Goal: Task Accomplishment & Management: Complete application form

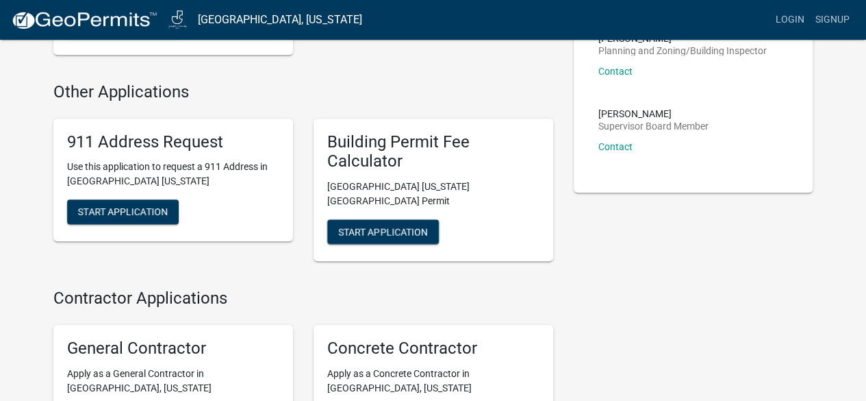
scroll to position [570, 0]
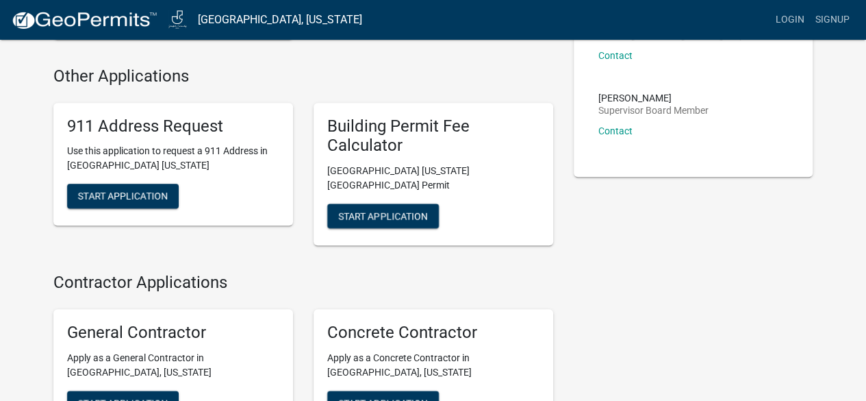
click at [361, 123] on h5 "Building Permit Fee Calculator" at bounding box center [433, 136] width 212 height 40
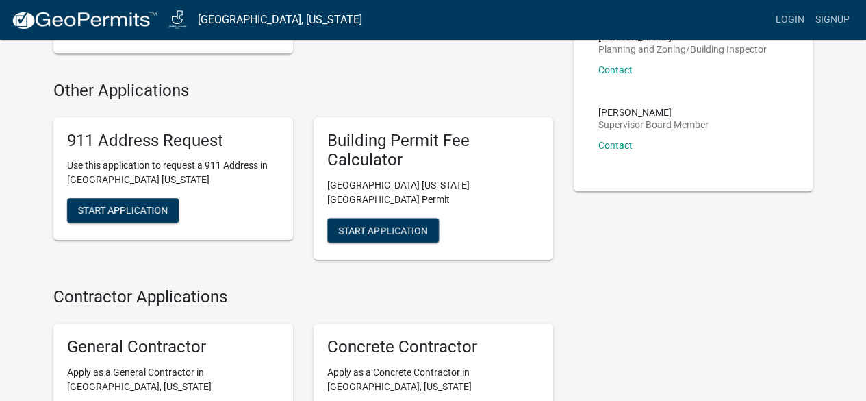
scroll to position [575, 0]
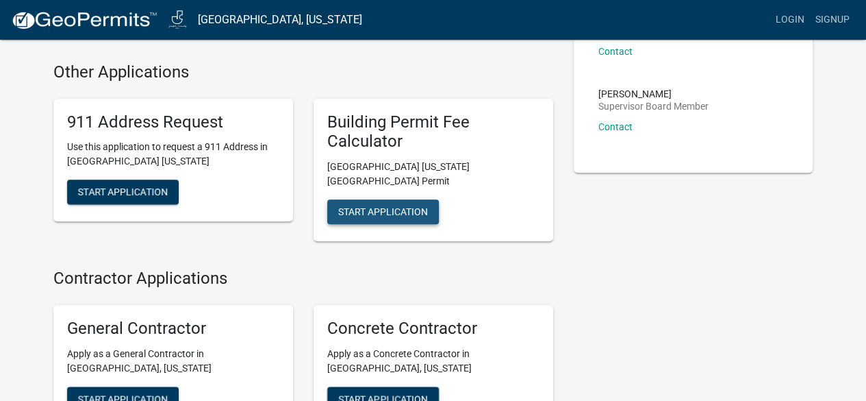
click at [384, 206] on span "Start Application" at bounding box center [383, 211] width 90 height 11
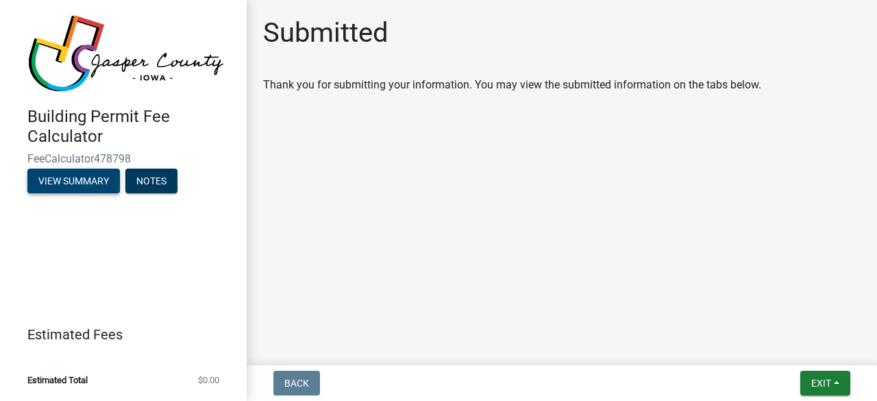
click at [66, 181] on button "View Summary" at bounding box center [73, 180] width 92 height 25
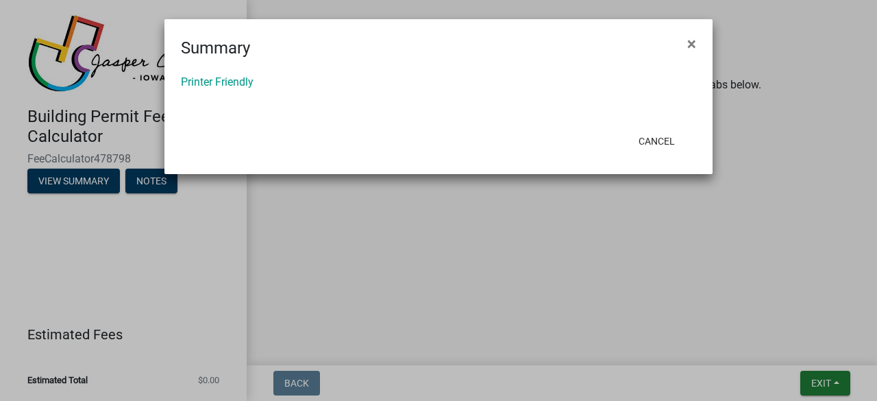
click at [151, 187] on ngb-modal-window "Summary × Printer Friendly Cancel" at bounding box center [438, 200] width 877 height 401
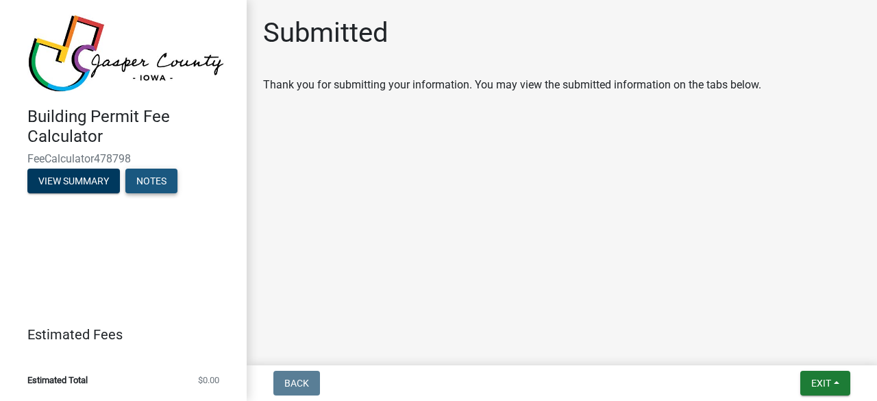
click at [144, 183] on button "Notes" at bounding box center [151, 180] width 52 height 25
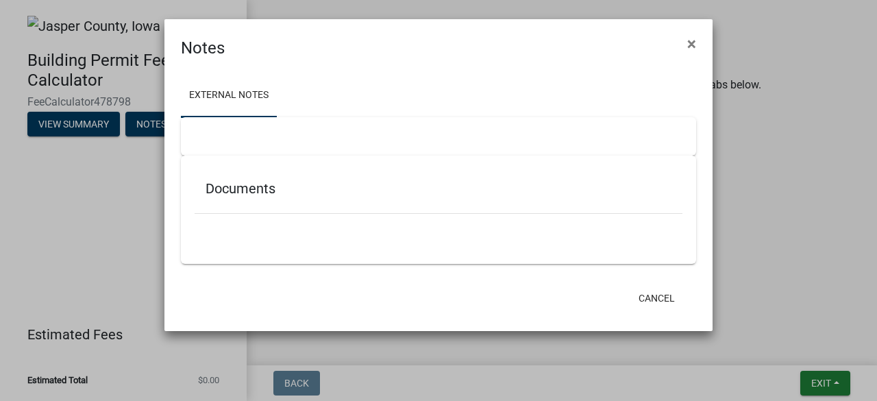
click at [703, 62] on div "External Notes Documents" at bounding box center [438, 170] width 548 height 220
click at [688, 40] on span "×" at bounding box center [691, 43] width 9 height 19
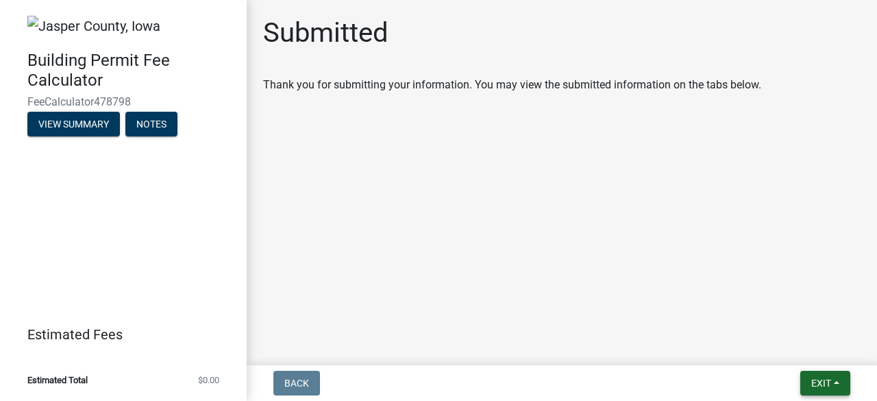
click at [820, 381] on span "Exit" at bounding box center [821, 382] width 20 height 11
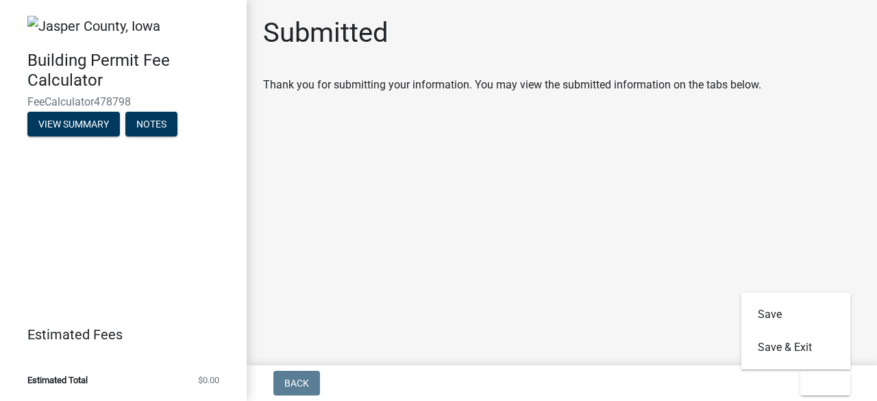
click at [367, 247] on main "Submitted Thank you for submitting your information. You may view the submitted…" at bounding box center [562, 180] width 630 height 360
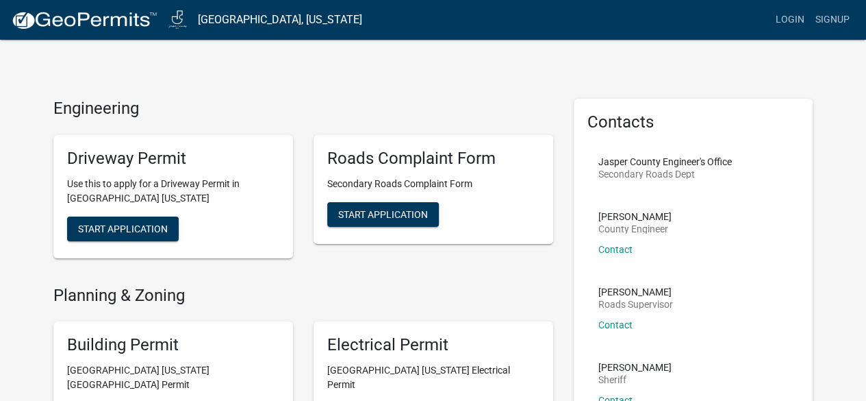
scroll to position [114, 0]
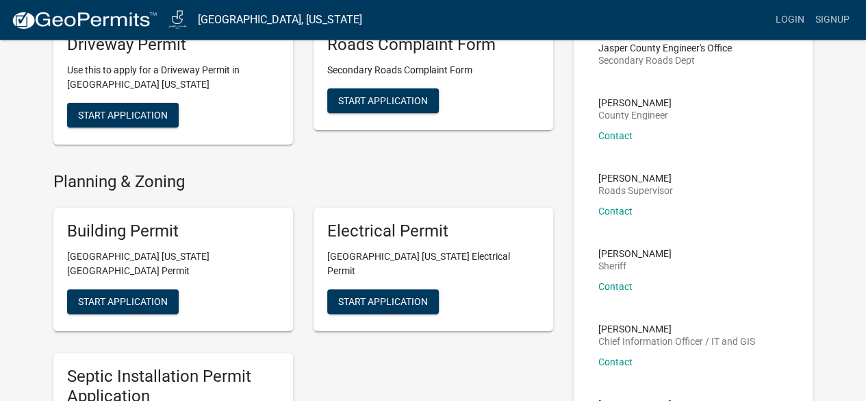
click at [73, 242] on div "Building Permit [GEOGRAPHIC_DATA] [US_STATE][GEOGRAPHIC_DATA] Permit Start Appl…" at bounding box center [173, 269] width 240 height 123
click at [89, 296] on span "Start Application" at bounding box center [123, 301] width 90 height 11
